Goal: Navigation & Orientation: Find specific page/section

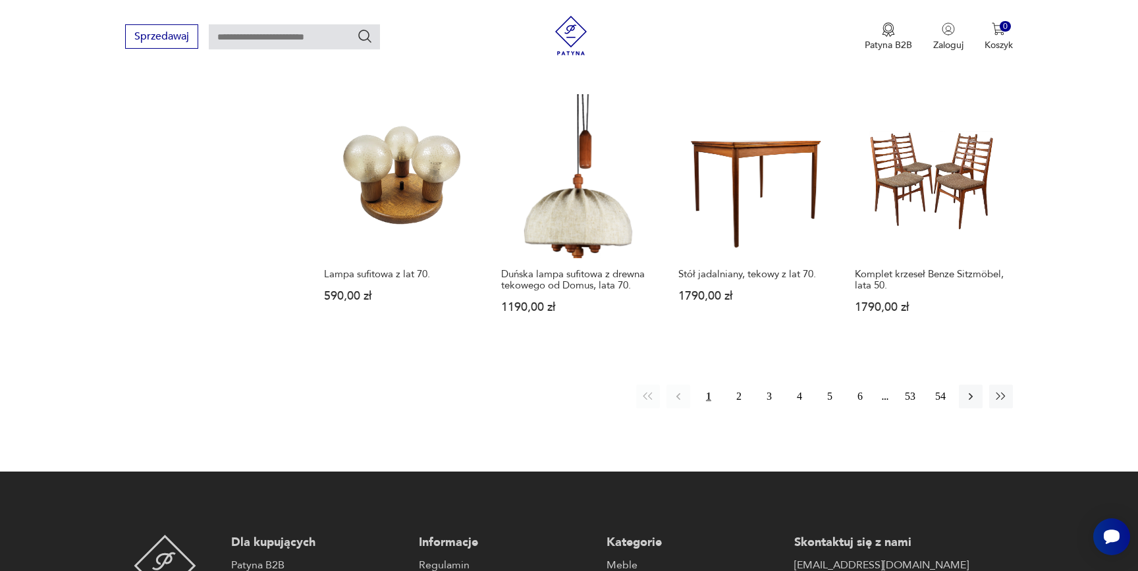
scroll to position [1228, 0]
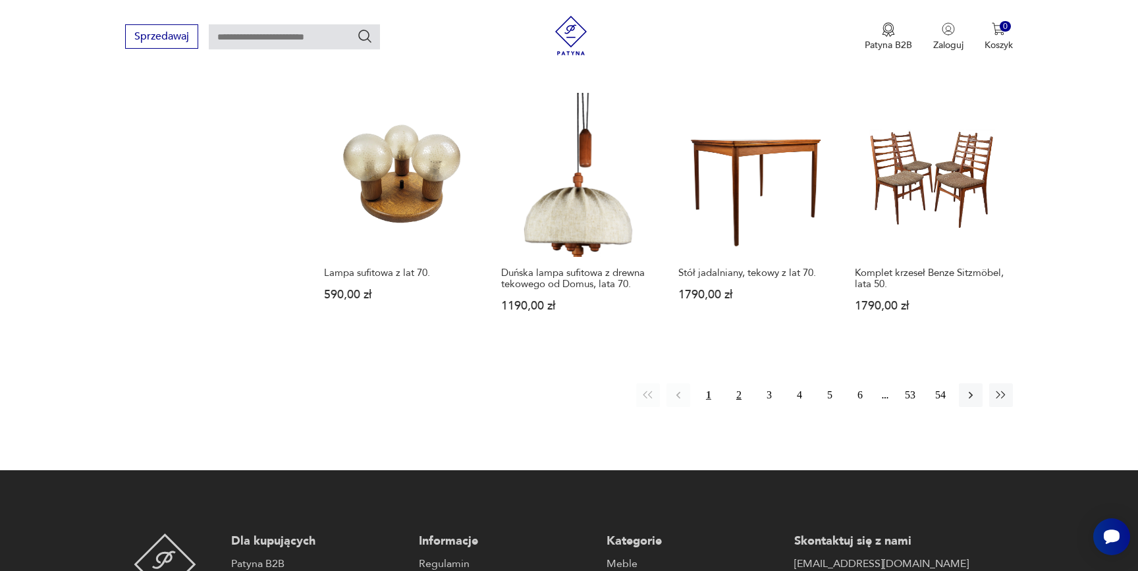
click at [750, 384] on button "2" at bounding box center [739, 395] width 24 height 24
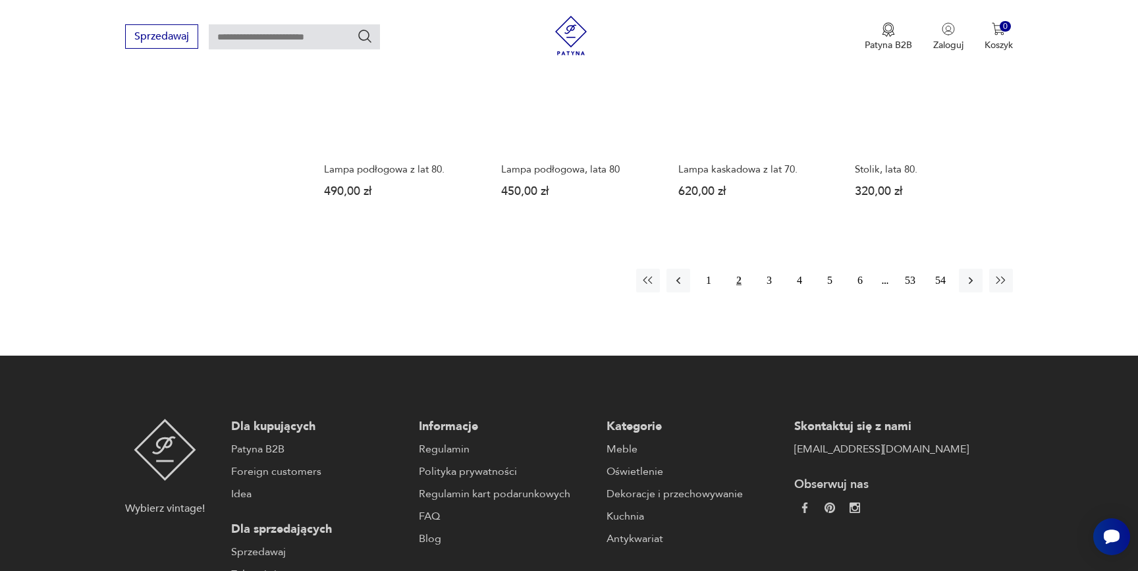
scroll to position [1489, 0]
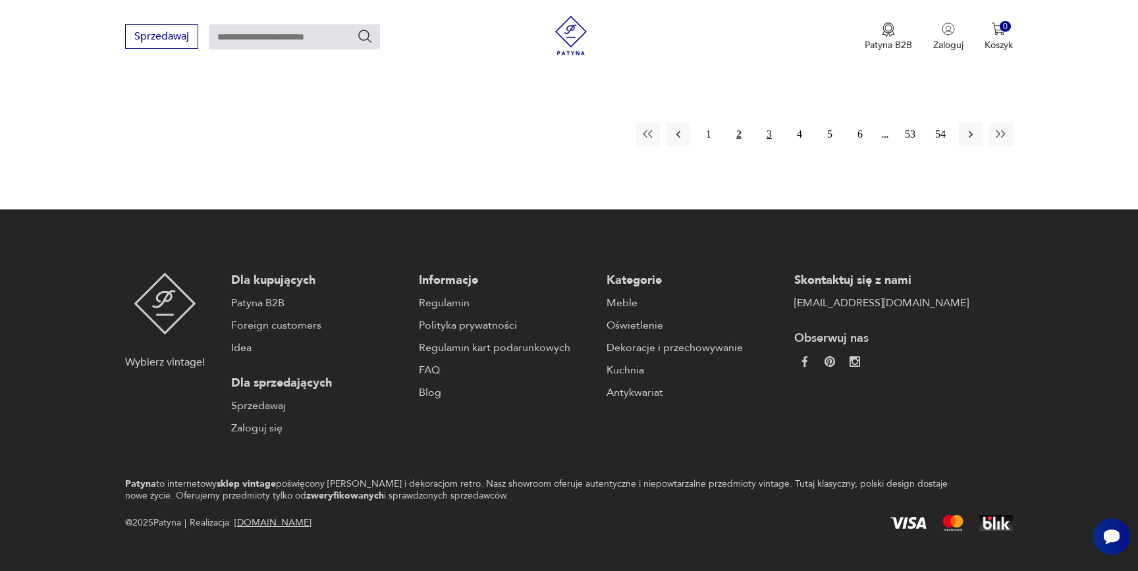
click at [767, 123] on button "3" at bounding box center [769, 135] width 24 height 24
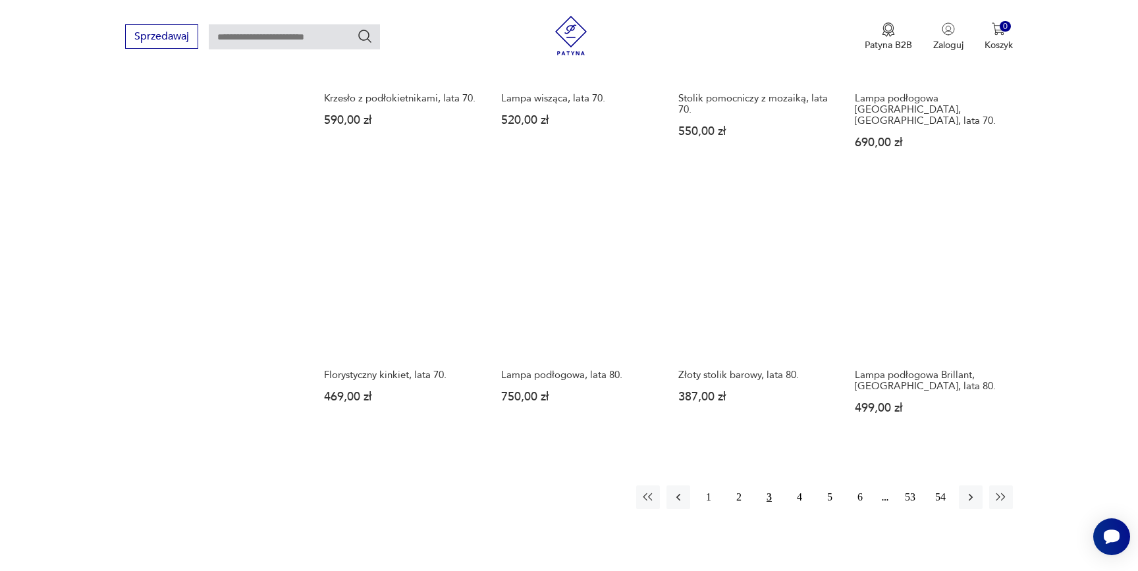
scroll to position [1140, 0]
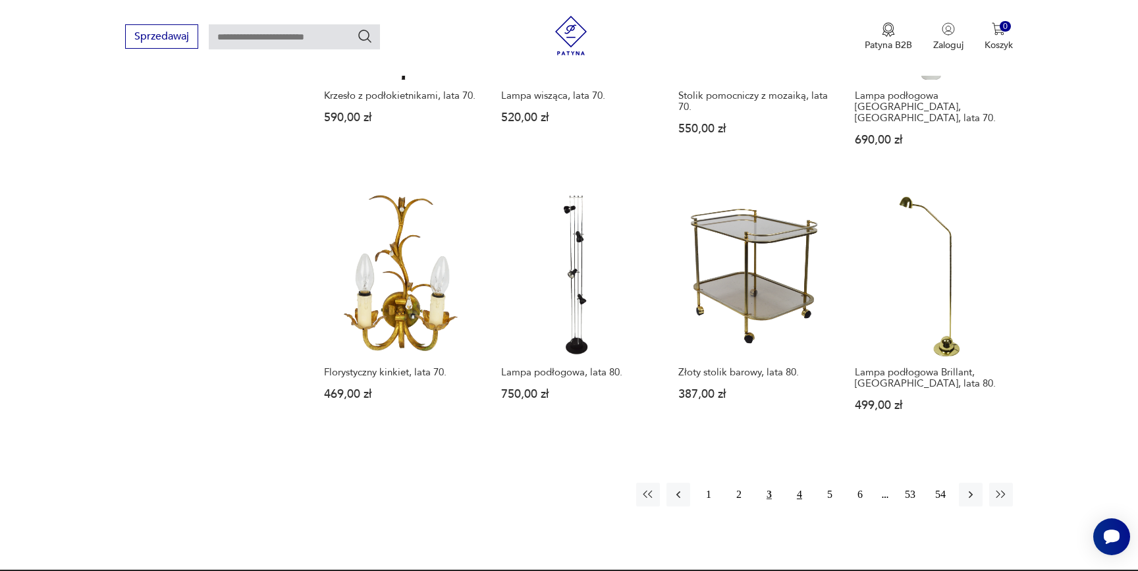
click at [800, 483] on button "4" at bounding box center [800, 495] width 24 height 24
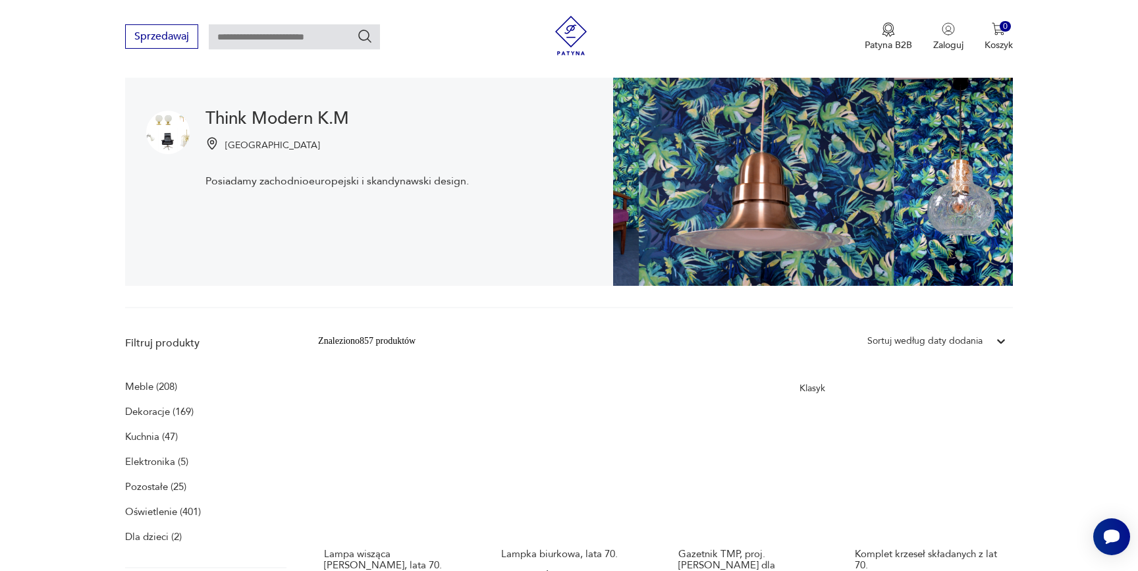
scroll to position [0, 0]
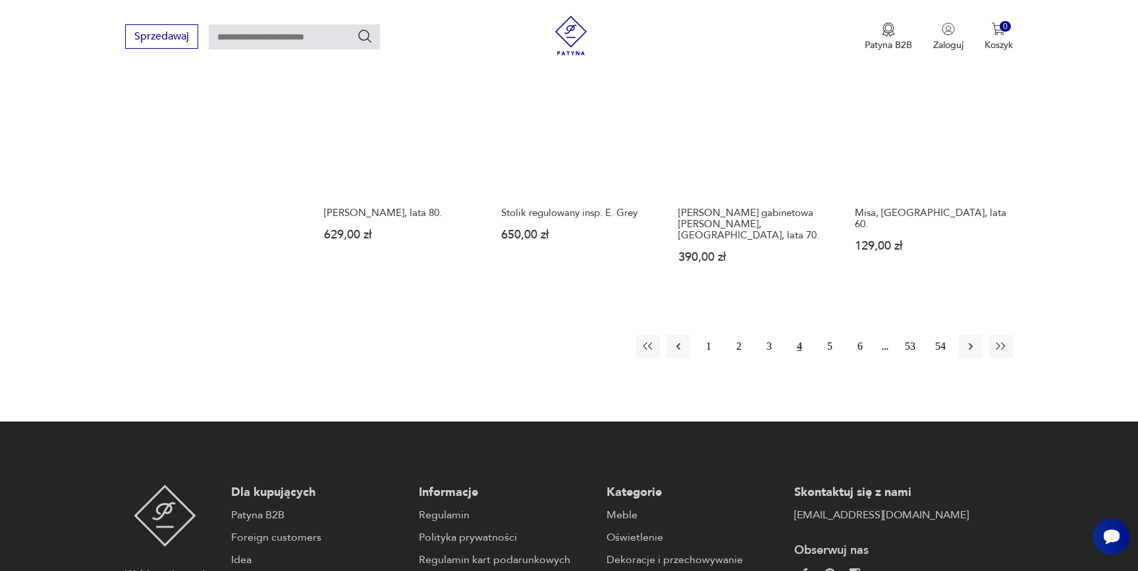
scroll to position [1268, 0]
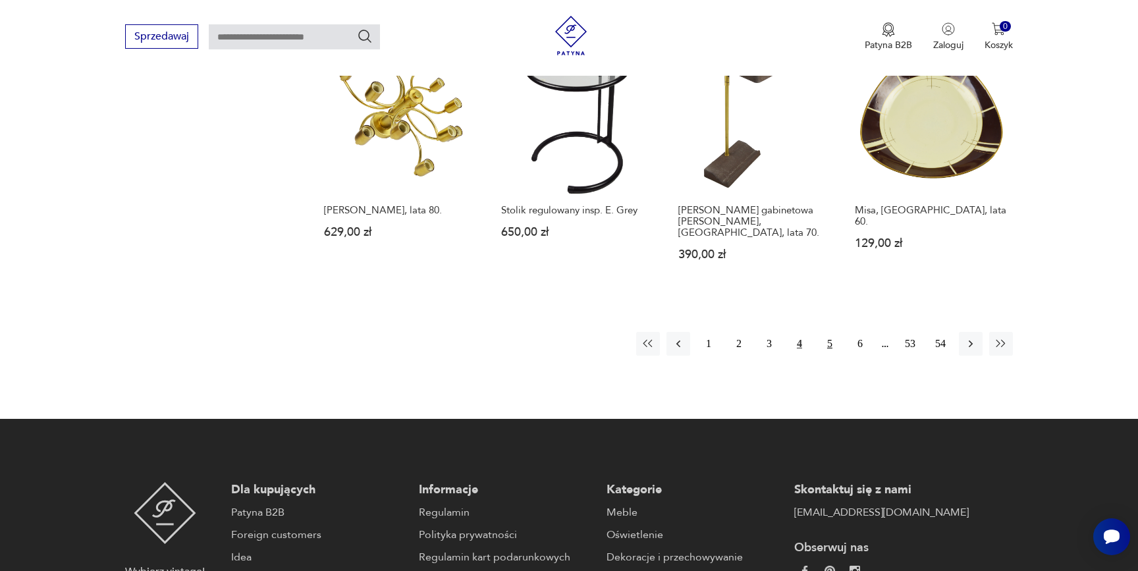
click at [825, 337] on button "5" at bounding box center [830, 344] width 24 height 24
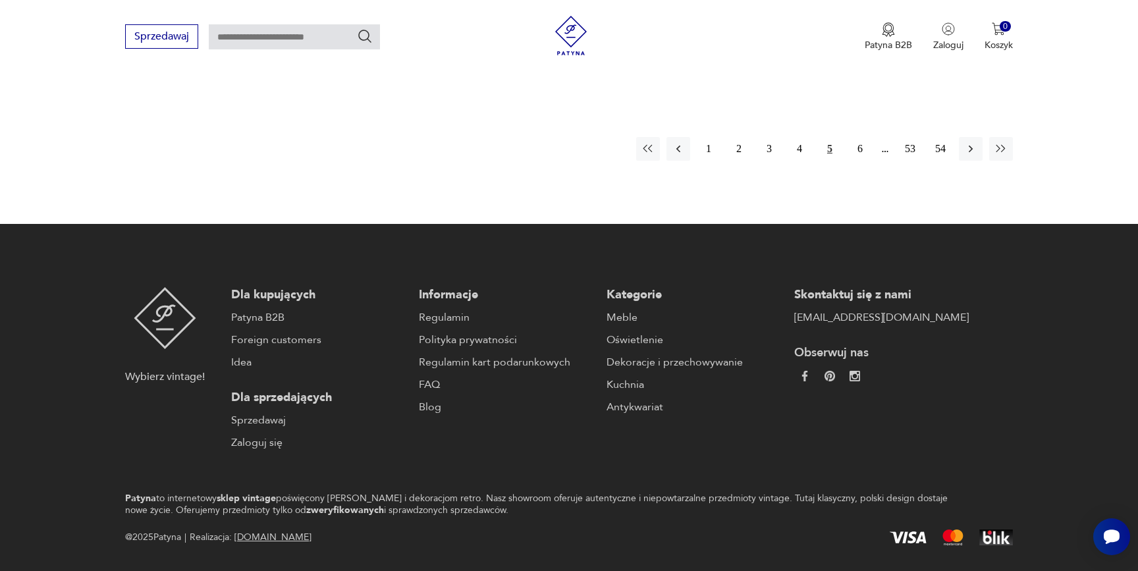
scroll to position [1454, 0]
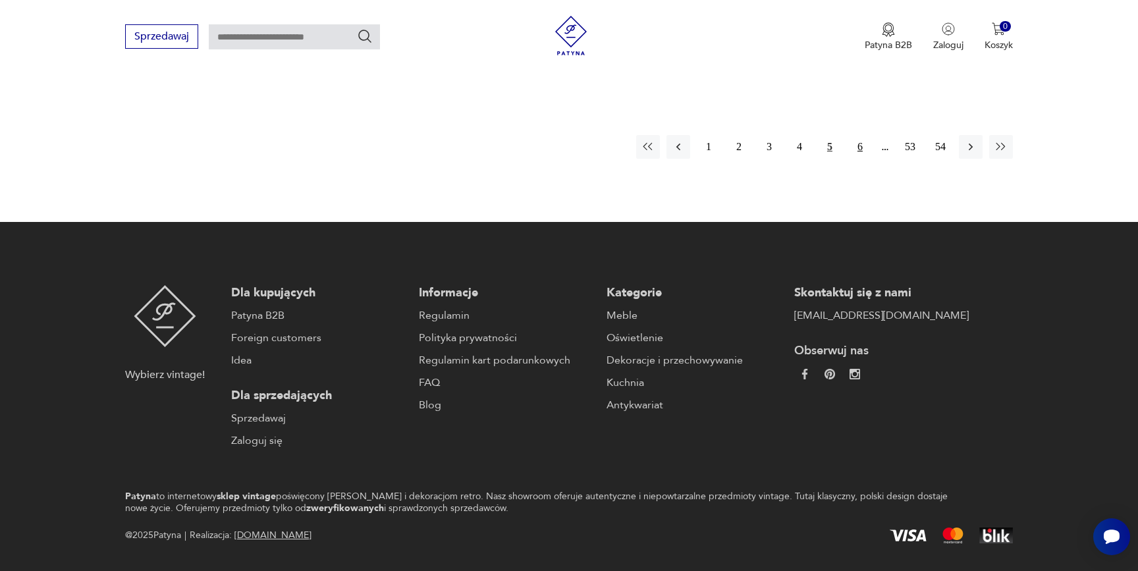
click at [858, 145] on button "6" at bounding box center [860, 147] width 24 height 24
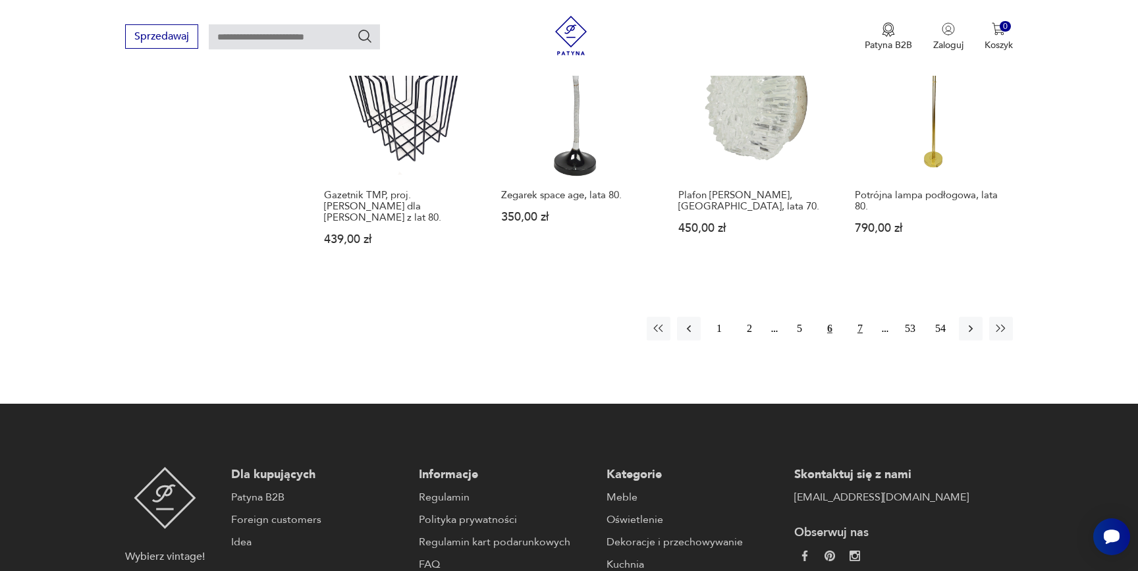
click at [866, 317] on button "7" at bounding box center [860, 329] width 24 height 24
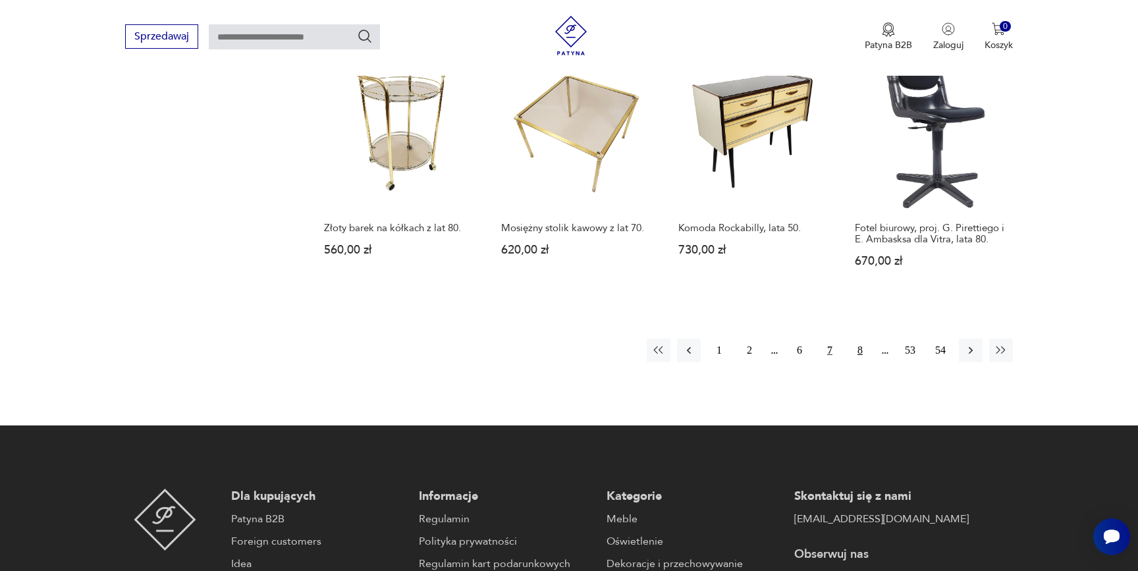
click at [863, 339] on button "8" at bounding box center [860, 351] width 24 height 24
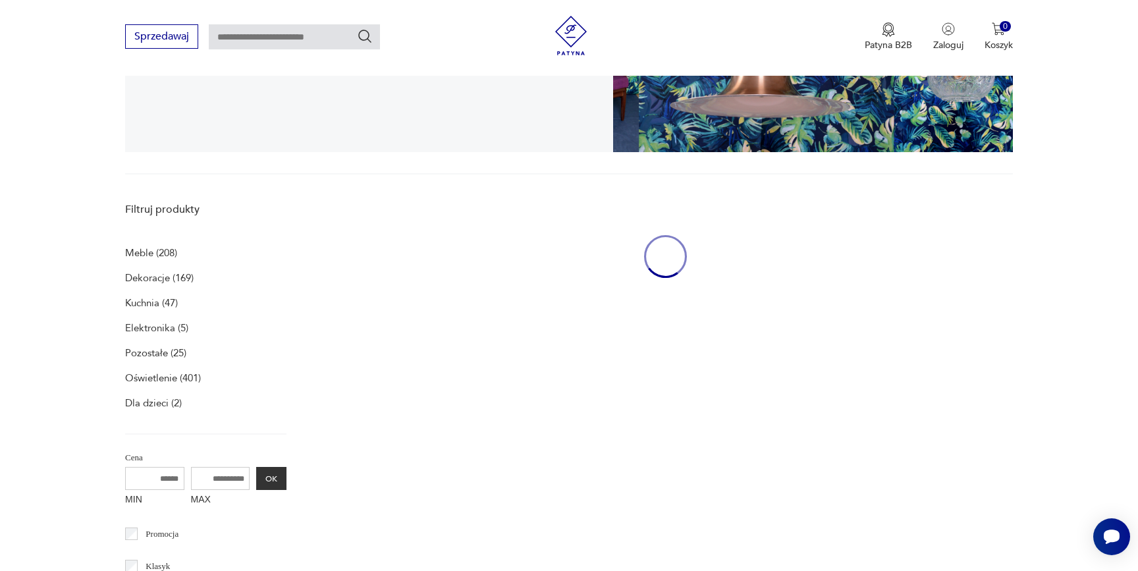
scroll to position [271, 0]
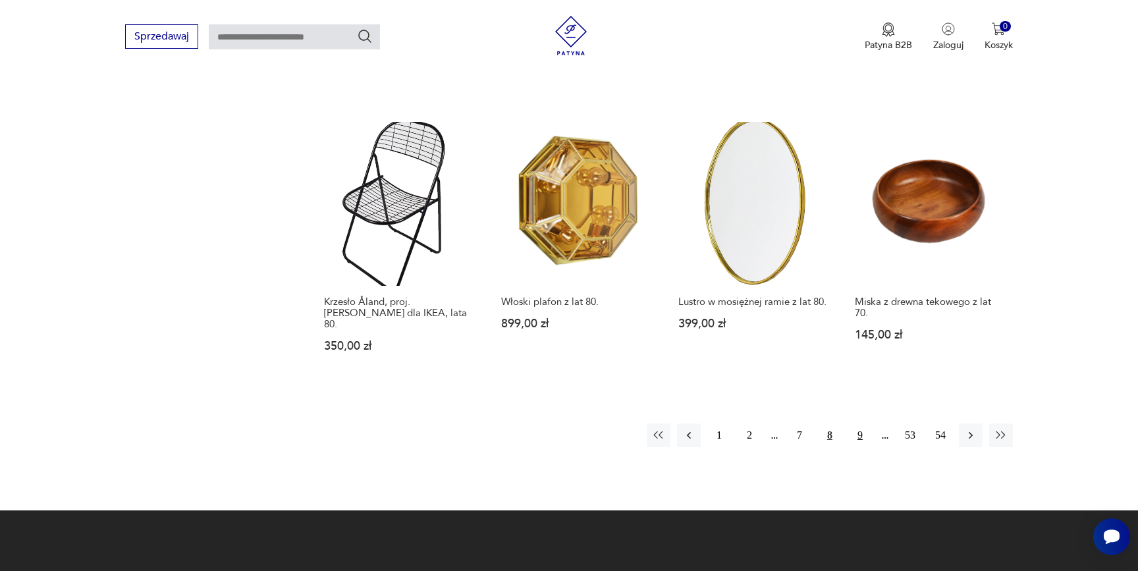
click at [858, 424] on button "9" at bounding box center [860, 436] width 24 height 24
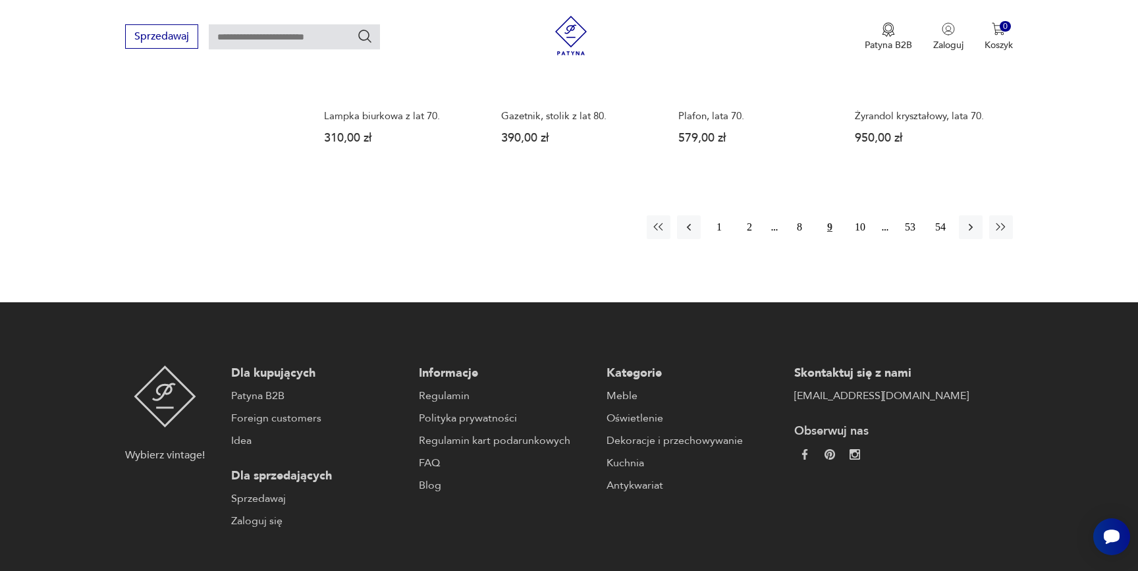
scroll to position [1377, 0]
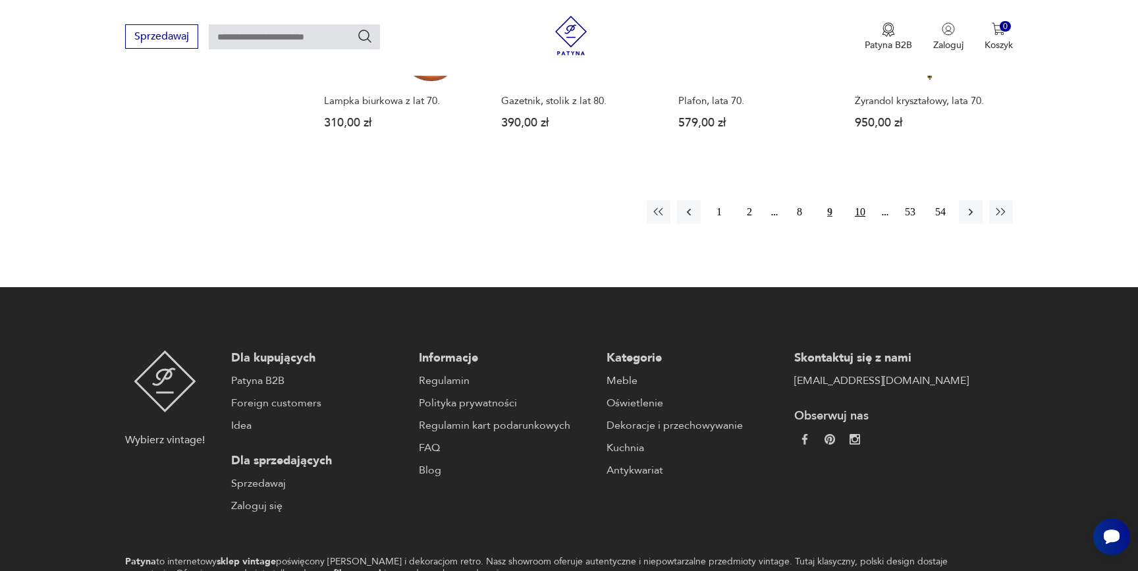
click at [864, 210] on button "10" at bounding box center [860, 212] width 24 height 24
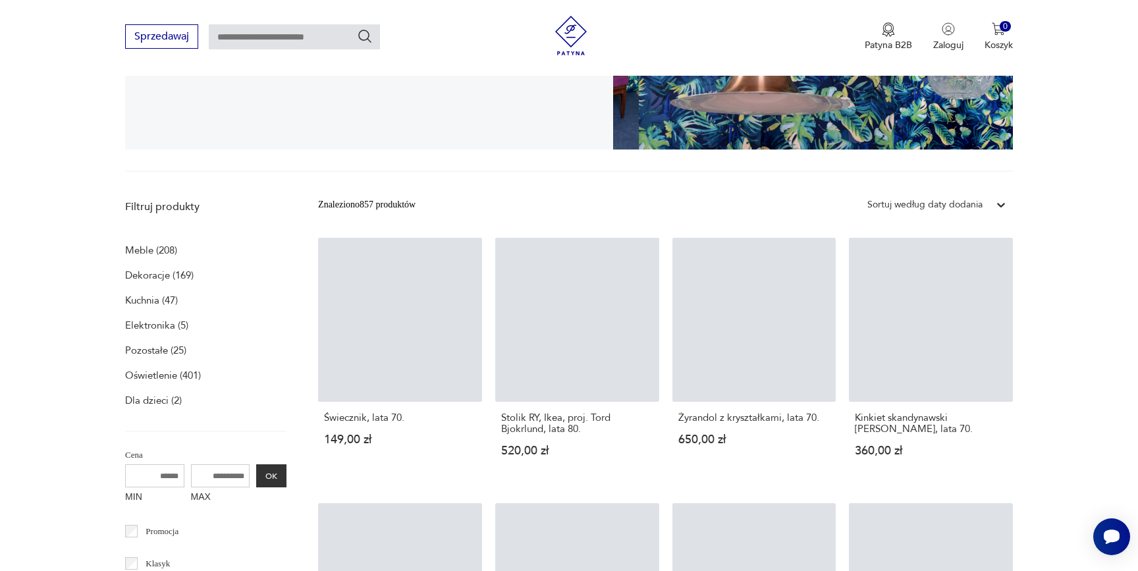
scroll to position [271, 0]
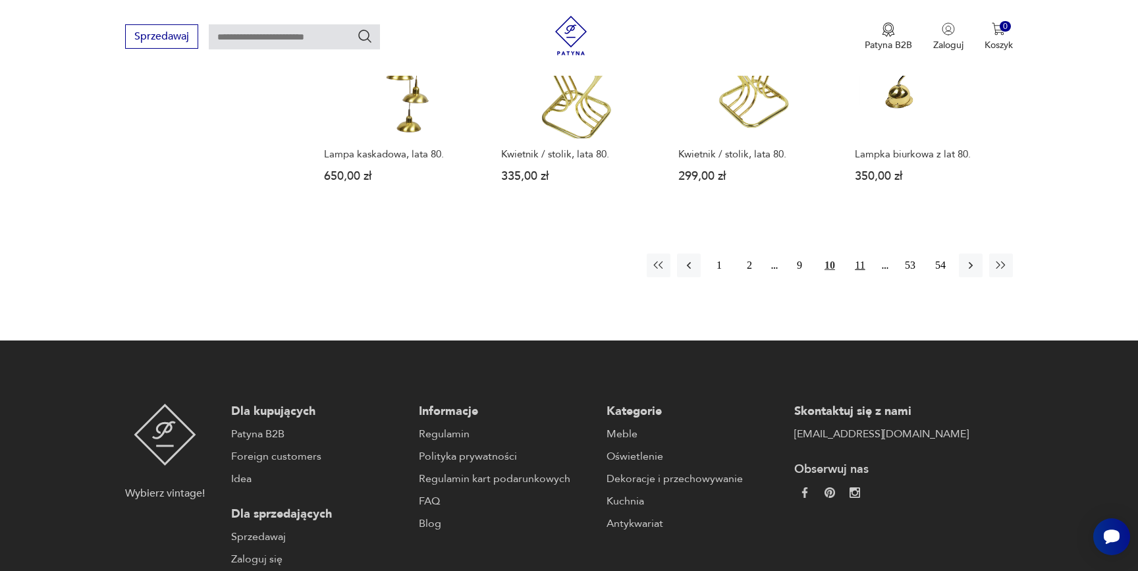
click at [864, 263] on button "11" at bounding box center [860, 266] width 24 height 24
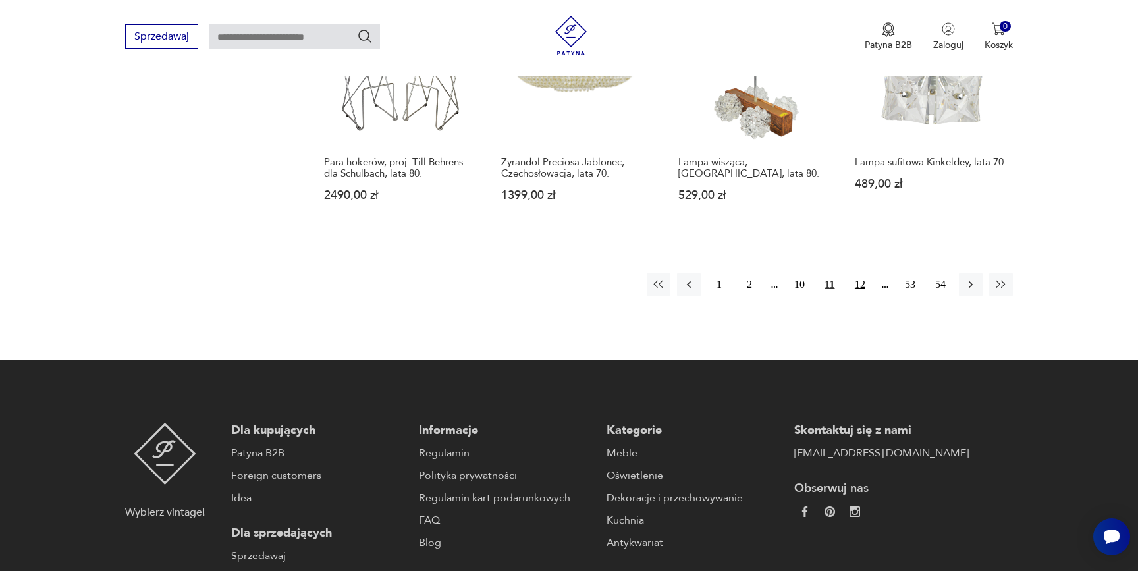
click at [862, 273] on button "12" at bounding box center [860, 285] width 24 height 24
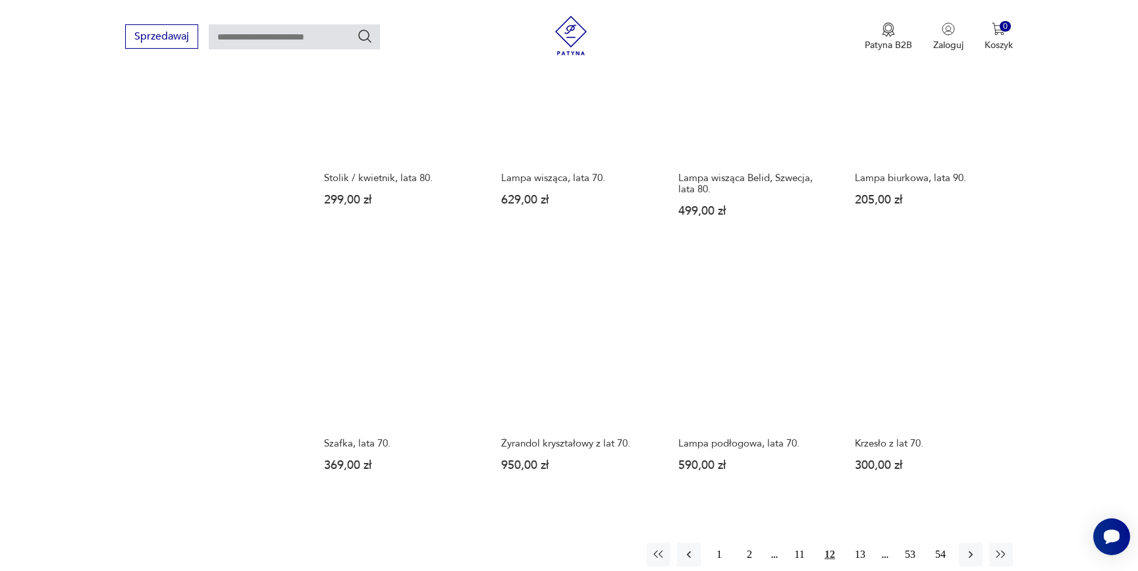
scroll to position [1080, 0]
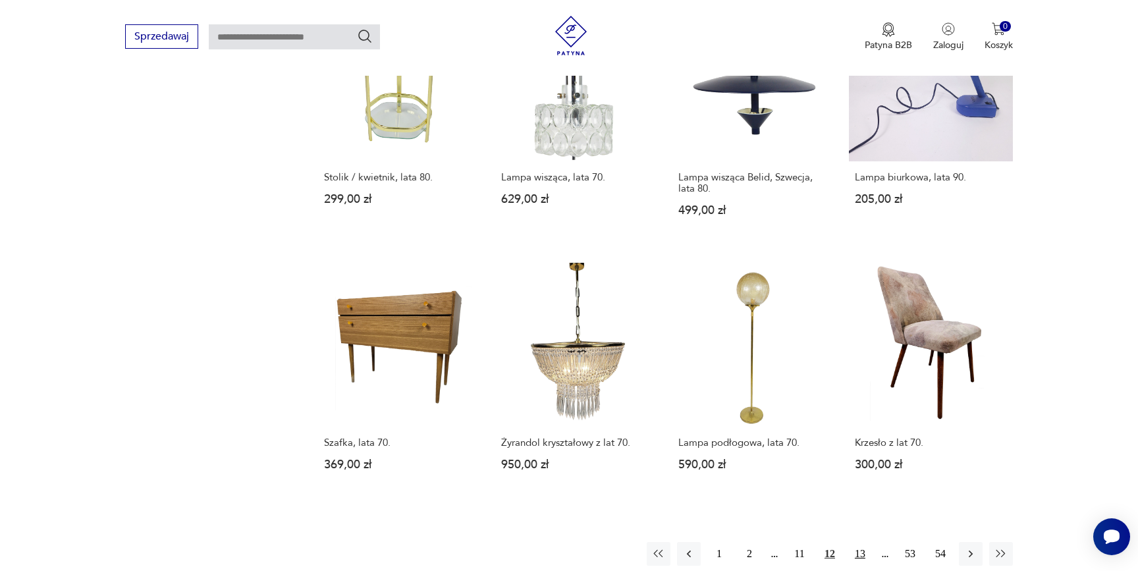
click at [858, 542] on button "13" at bounding box center [860, 554] width 24 height 24
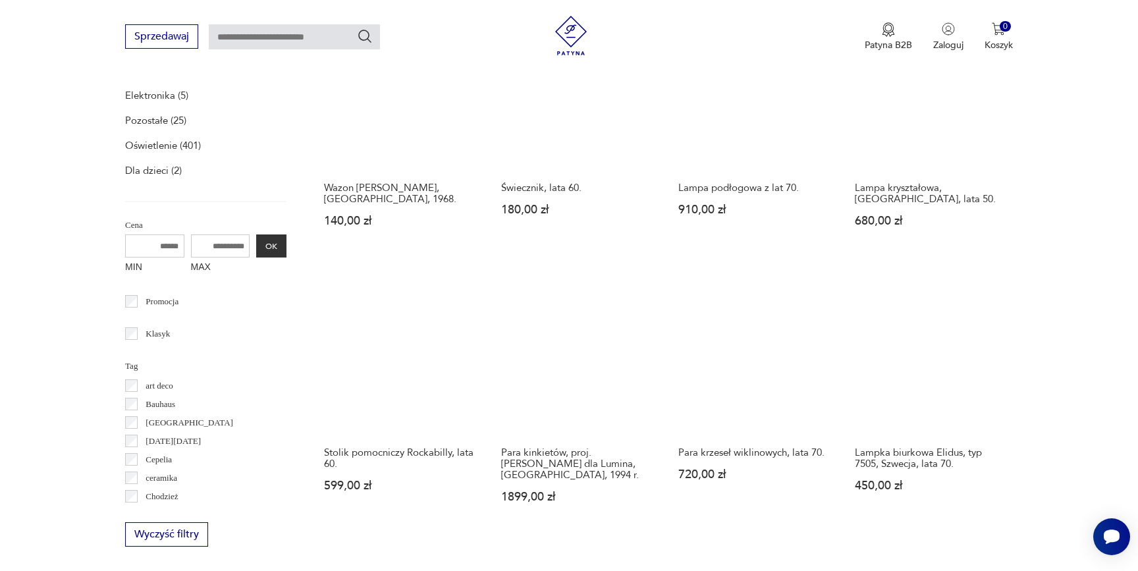
scroll to position [514, 0]
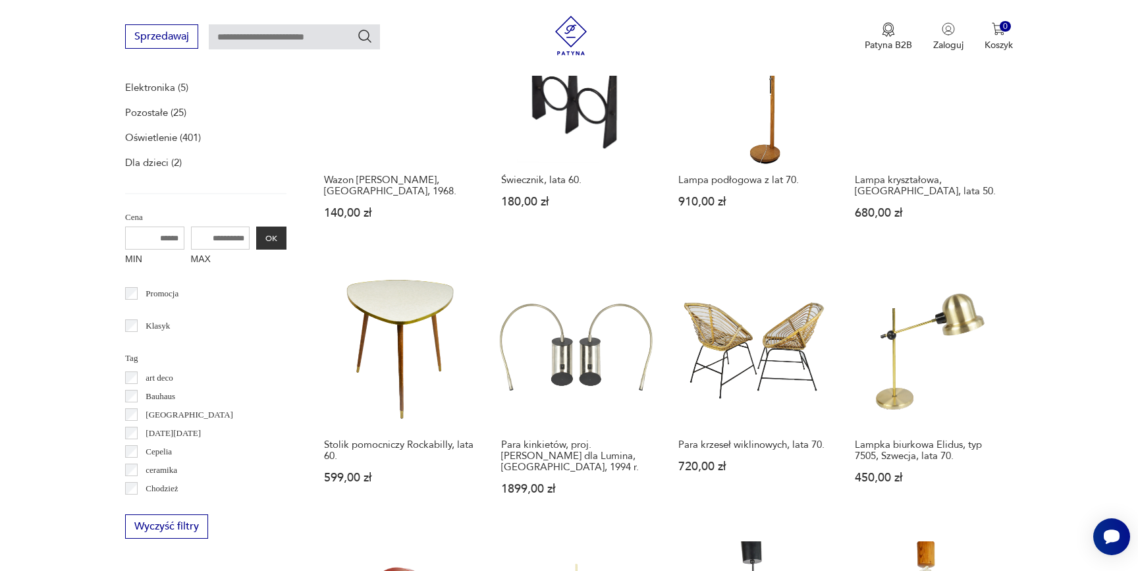
click at [159, 297] on p "Promocja" at bounding box center [162, 294] width 33 height 14
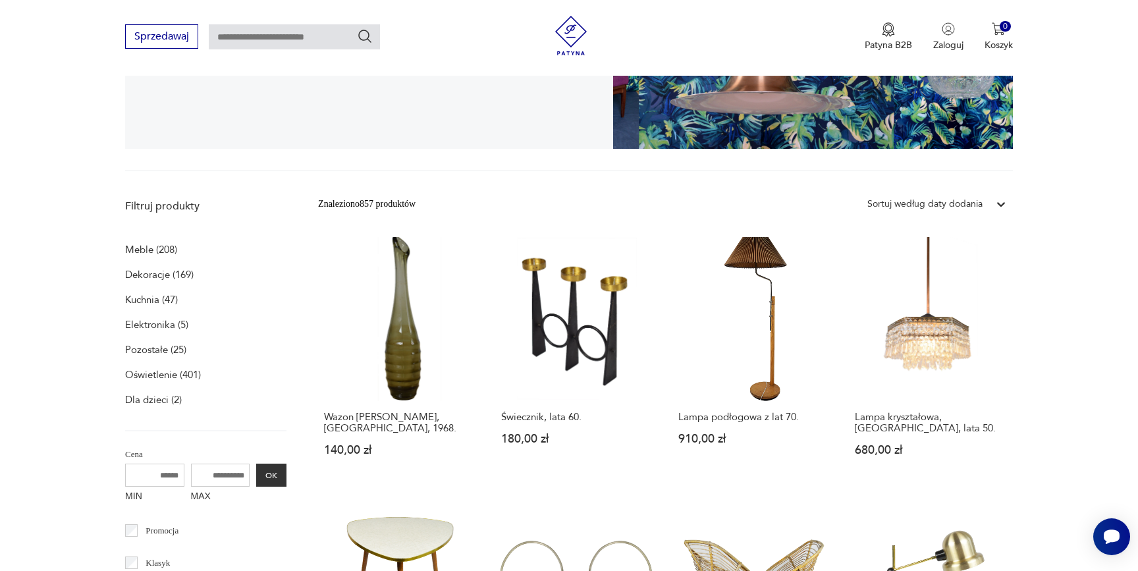
scroll to position [271, 0]
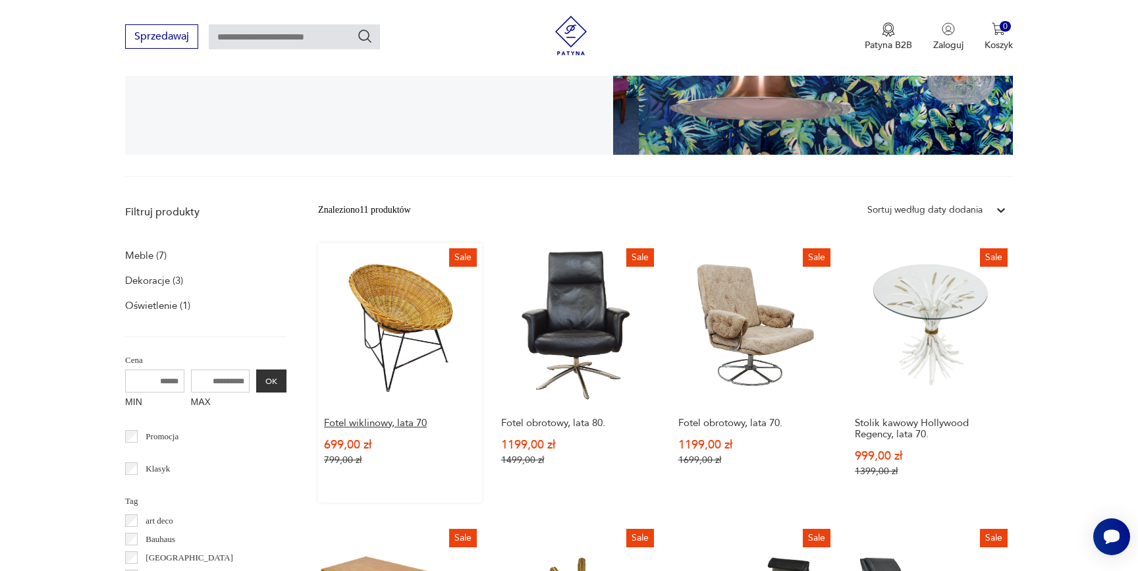
click at [382, 422] on h3 "Fotel wiklinowy, lata 70" at bounding box center [400, 423] width 152 height 11
